Goal: Task Accomplishment & Management: Complete application form

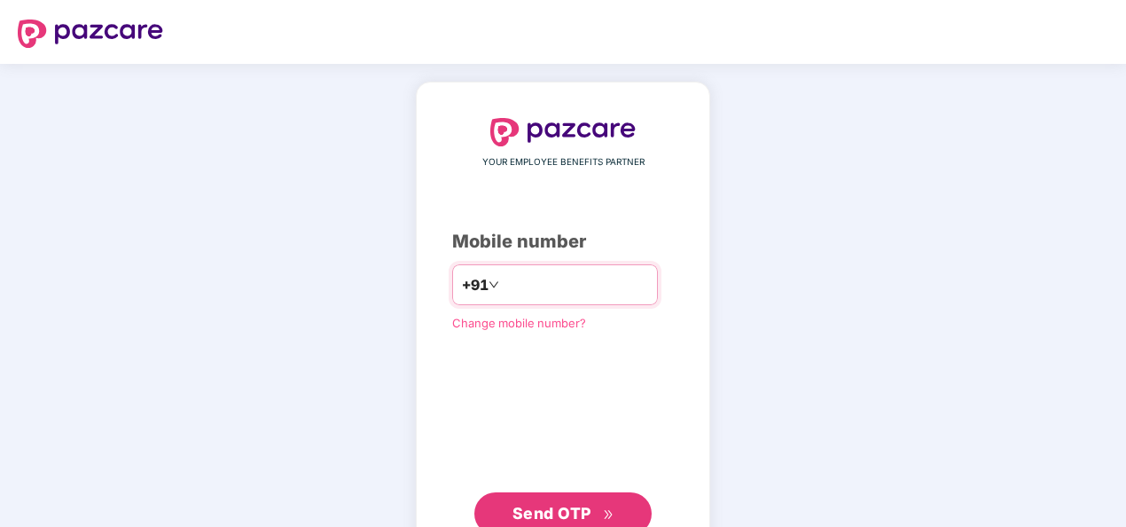
click at [551, 275] on input "number" at bounding box center [575, 285] width 145 height 28
type input "**********"
click at [573, 506] on span "Send OTP" at bounding box center [552, 513] width 79 height 19
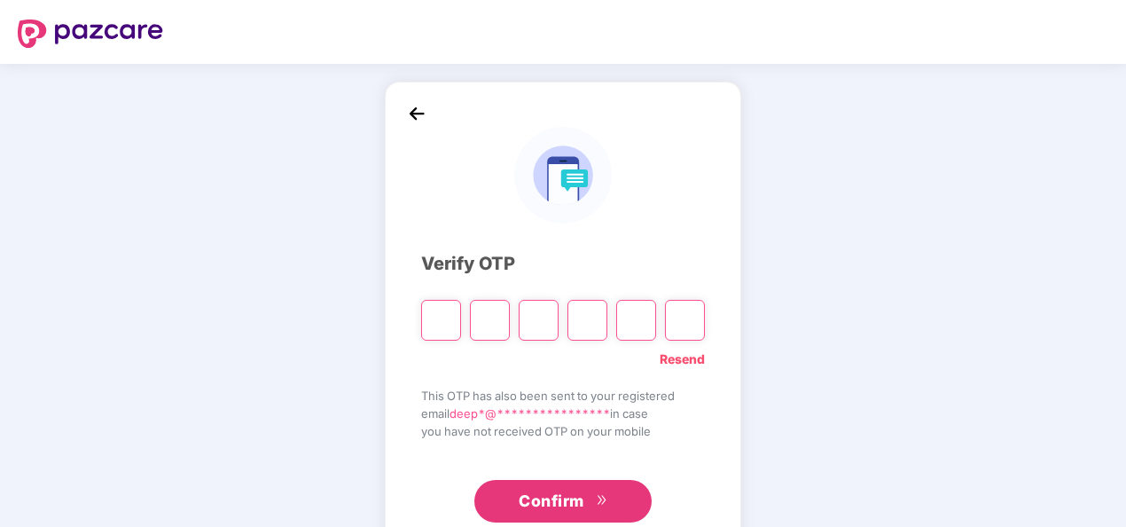
type input "*"
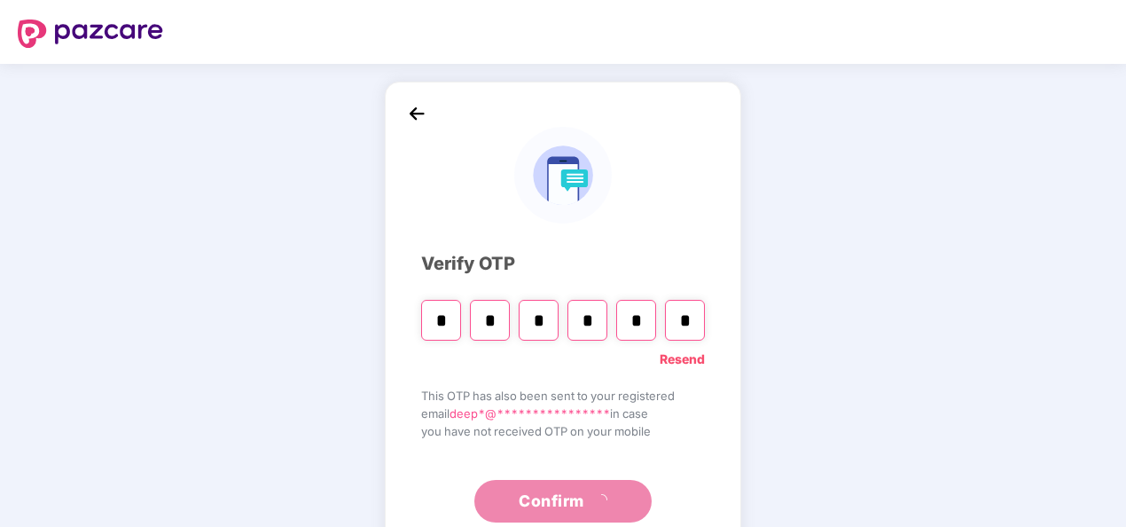
type input "*"
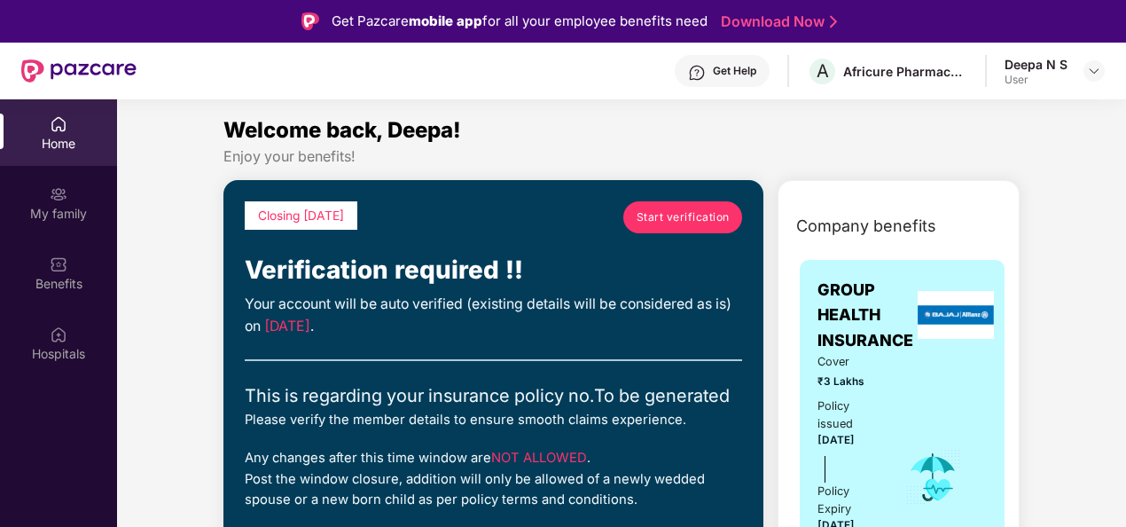
click at [698, 229] on link "Start verification" at bounding box center [682, 217] width 119 height 32
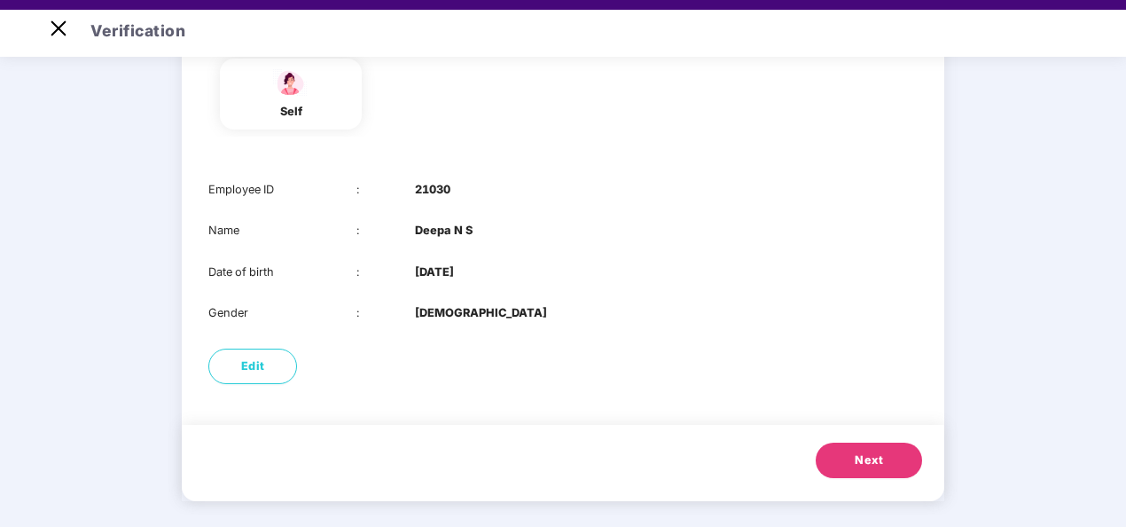
scroll to position [43, 0]
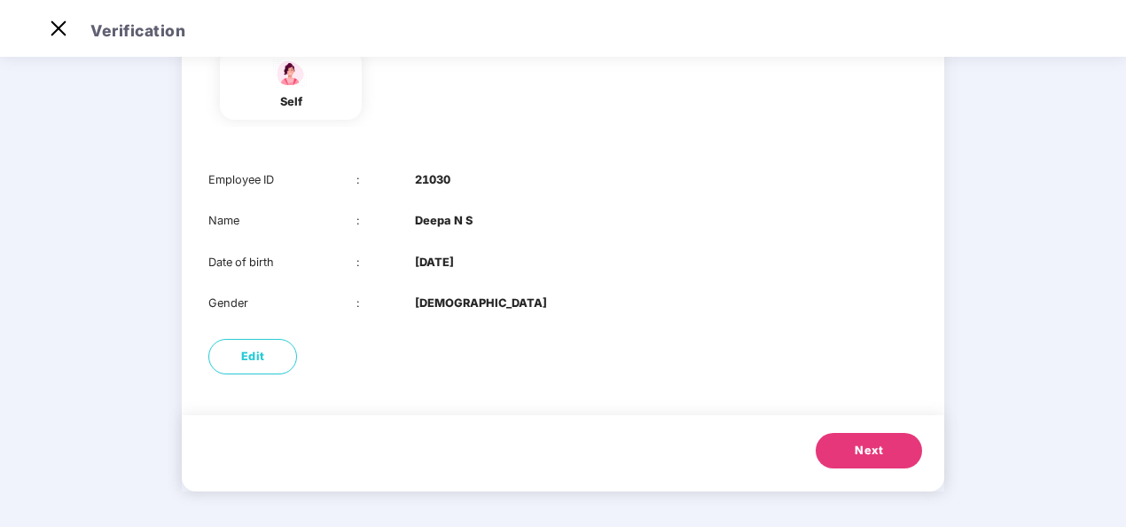
click at [895, 451] on button "Next" at bounding box center [869, 450] width 106 height 35
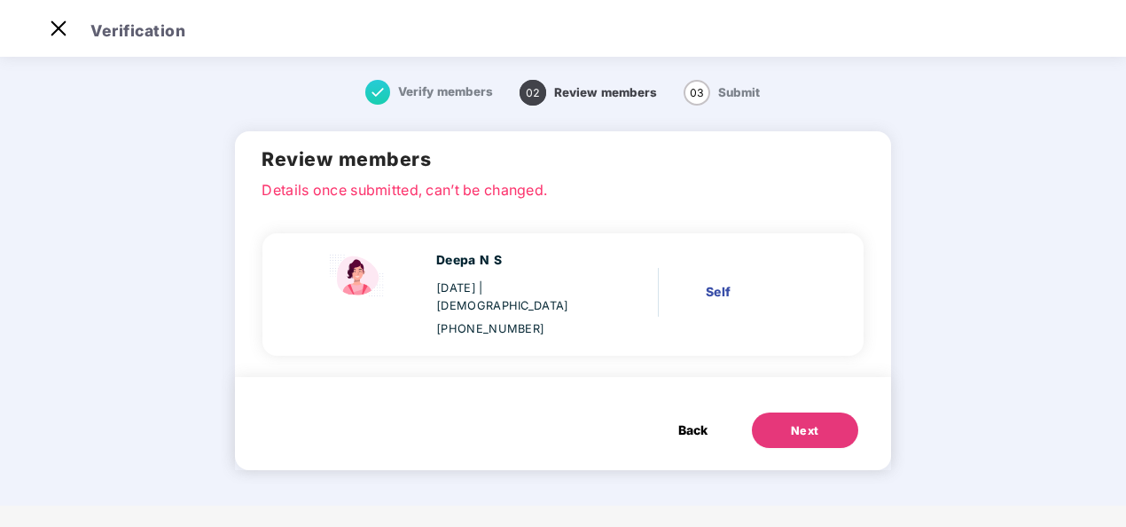
scroll to position [0, 0]
click at [823, 413] on button "Next" at bounding box center [805, 429] width 106 height 35
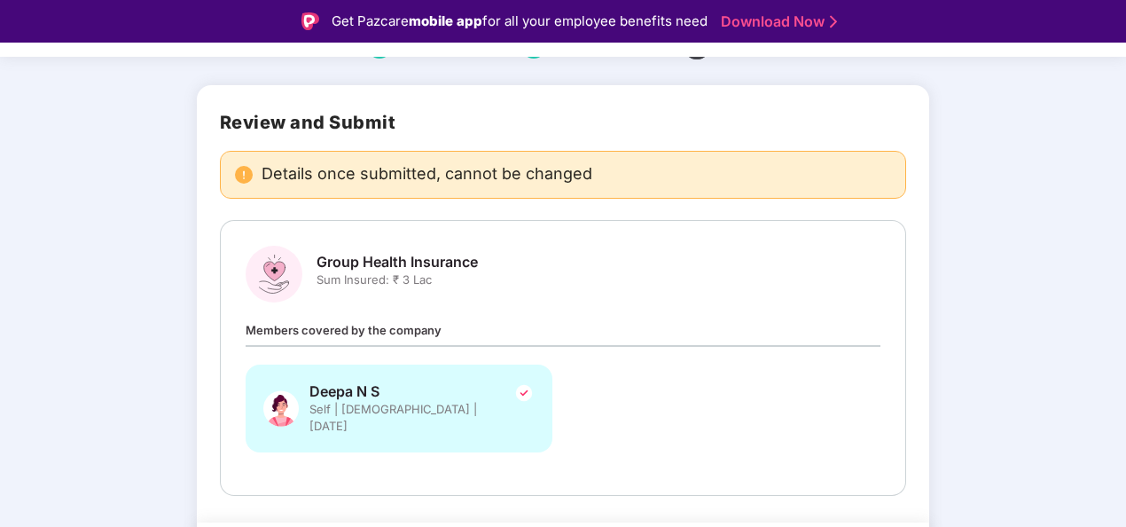
scroll to position [138, 0]
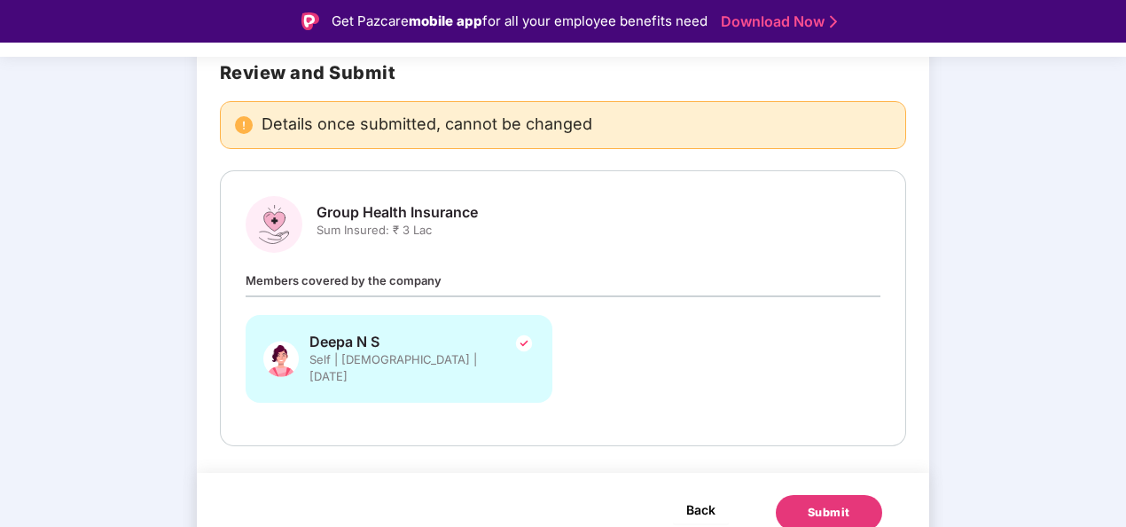
click at [686, 498] on span "Back" at bounding box center [700, 509] width 29 height 22
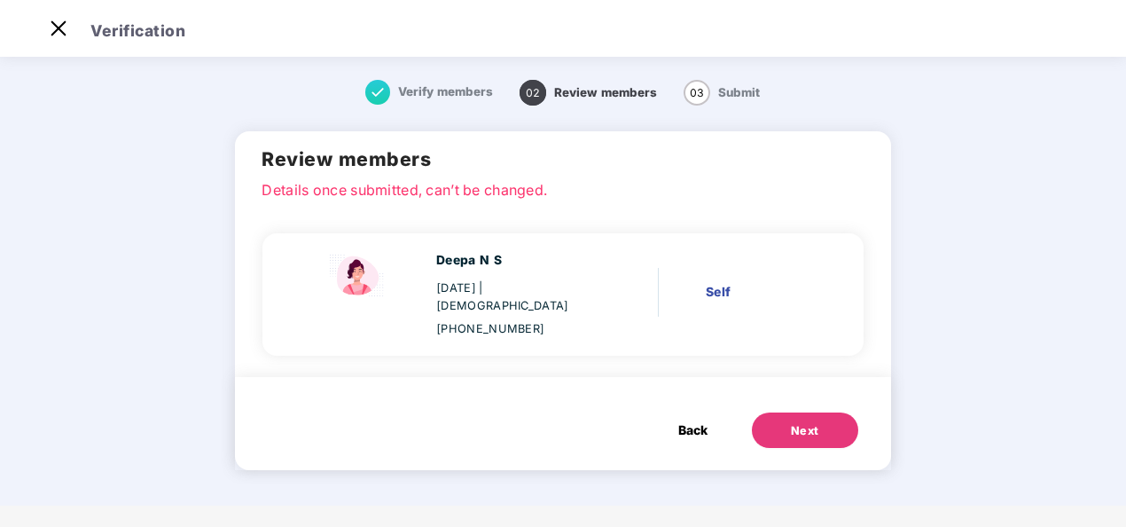
scroll to position [0, 0]
click at [676, 412] on button "Back" at bounding box center [693, 429] width 65 height 35
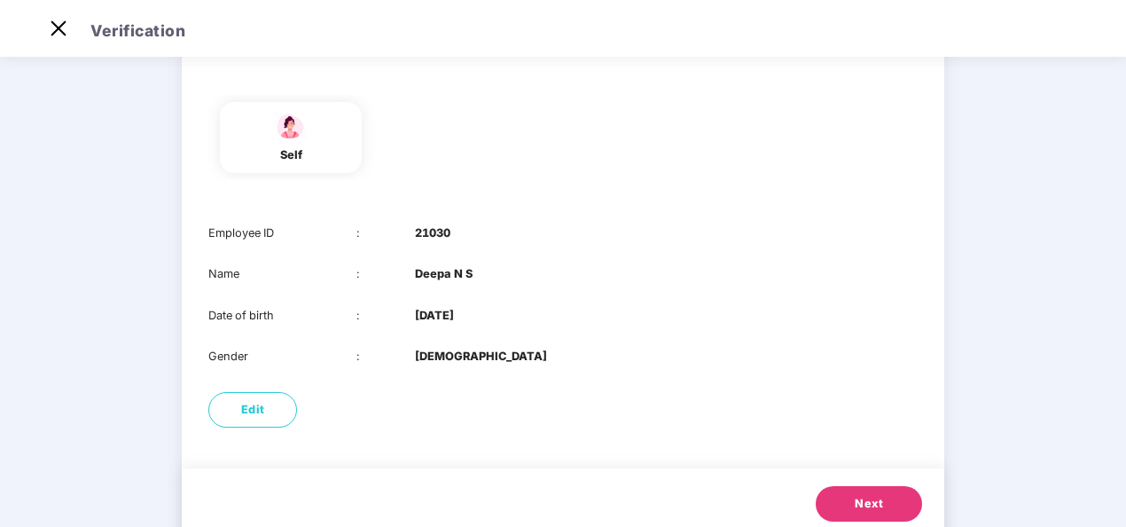
scroll to position [172, 0]
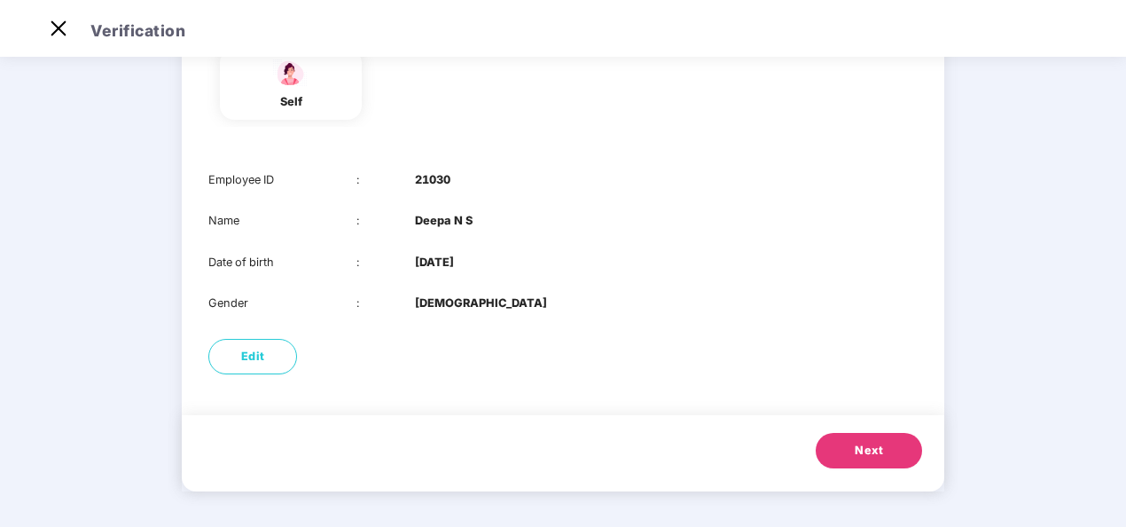
click at [855, 459] on span "Next" at bounding box center [869, 451] width 28 height 18
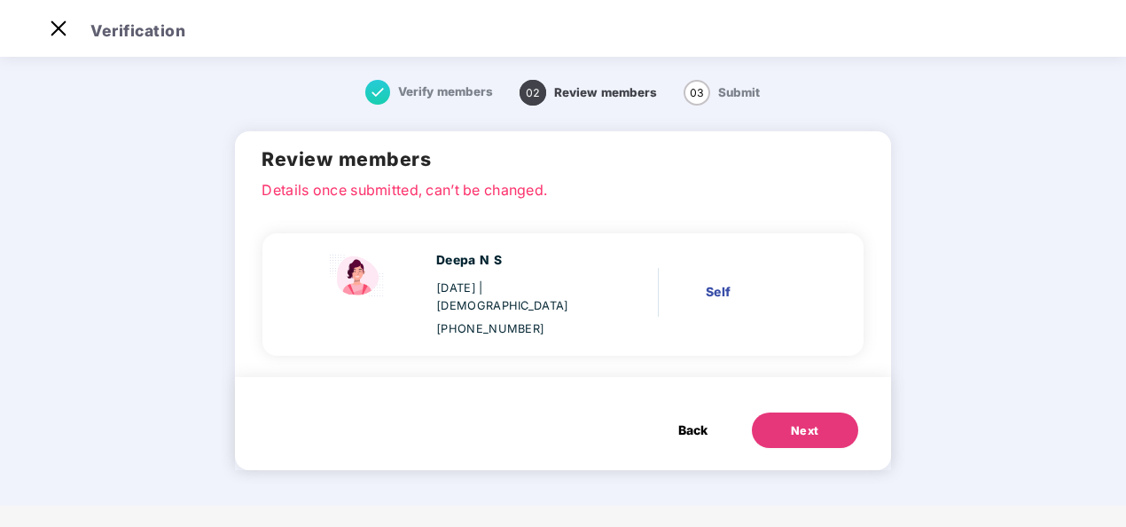
click at [815, 426] on button "Next" at bounding box center [805, 429] width 106 height 35
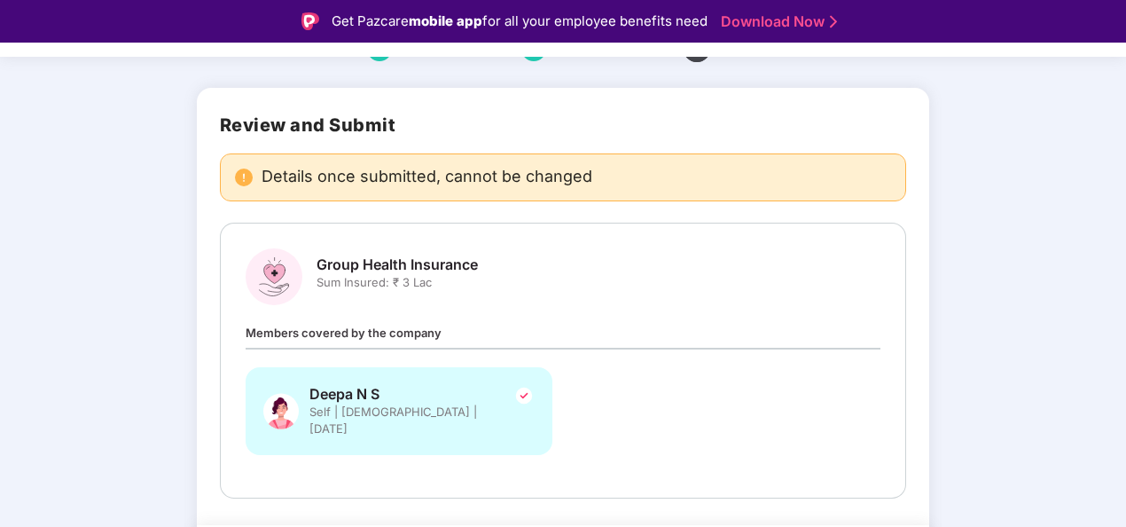
scroll to position [138, 0]
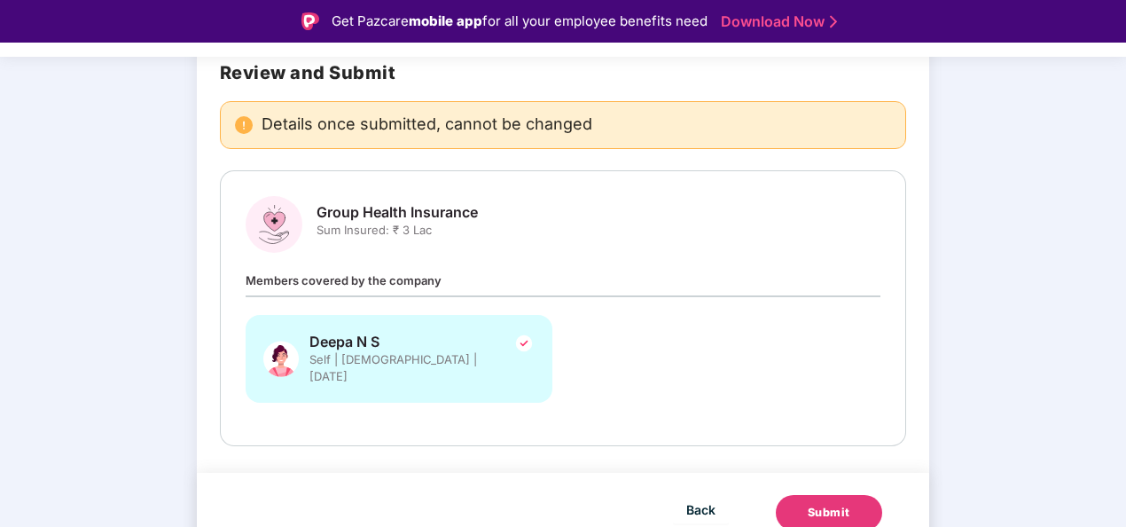
click at [862, 495] on button "Submit" at bounding box center [829, 512] width 106 height 35
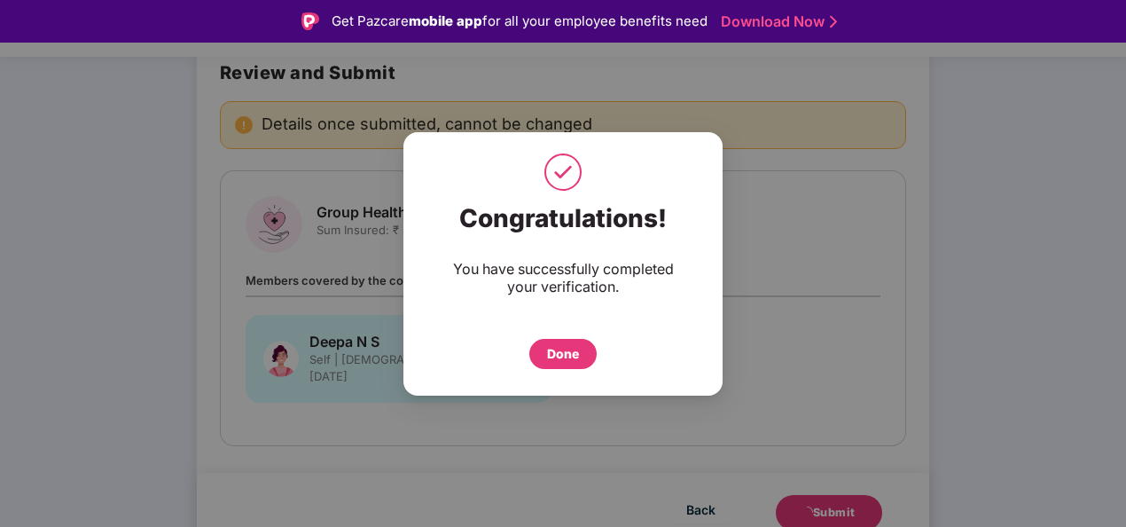
click at [550, 357] on div "Done" at bounding box center [563, 354] width 32 height 20
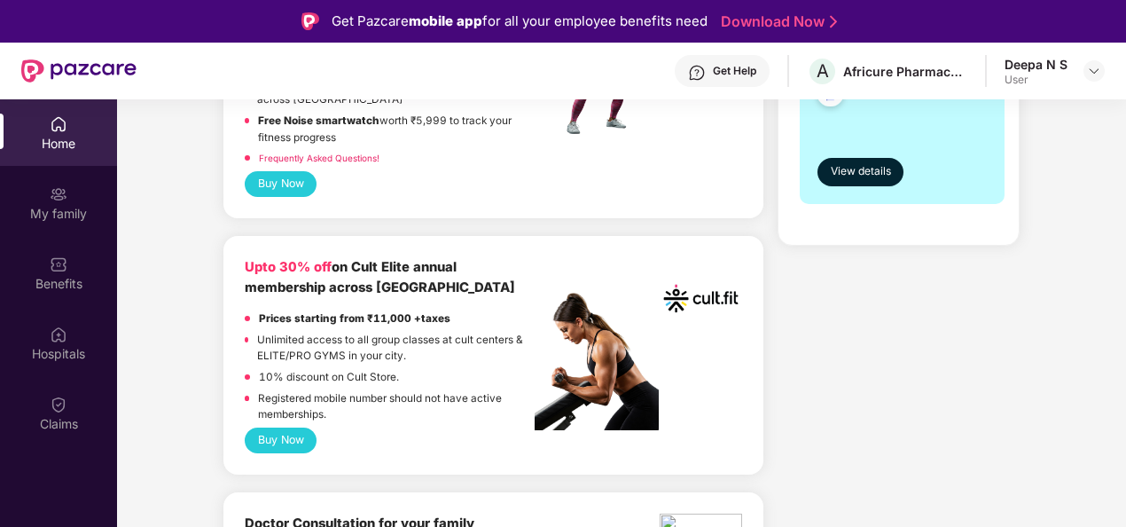
scroll to position [710, 0]
